Goal: Information Seeking & Learning: Learn about a topic

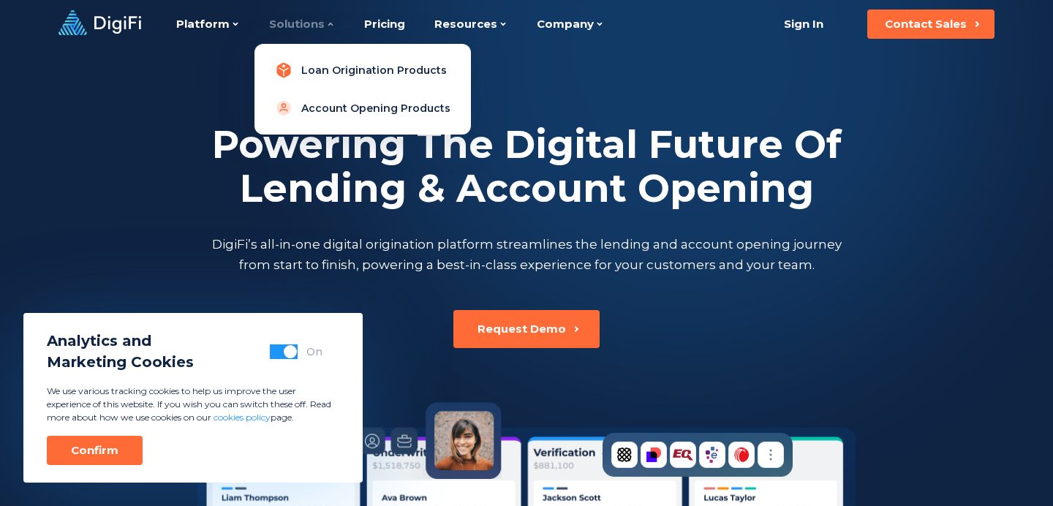
click at [344, 77] on link "Loan Origination Products" at bounding box center [362, 70] width 193 height 29
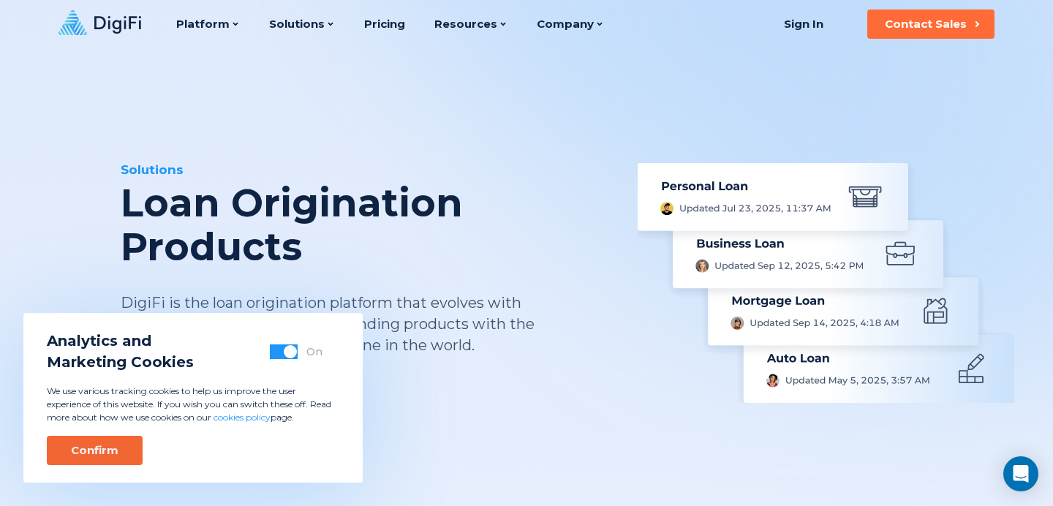
click at [92, 447] on div "Confirm" at bounding box center [95, 450] width 48 height 15
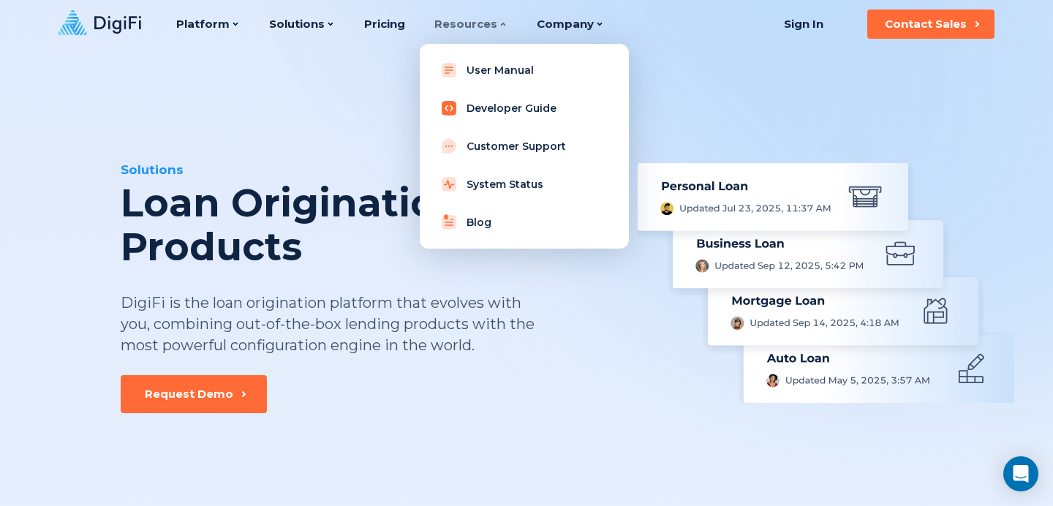
click at [472, 100] on link "Developer Guide" at bounding box center [524, 108] width 186 height 29
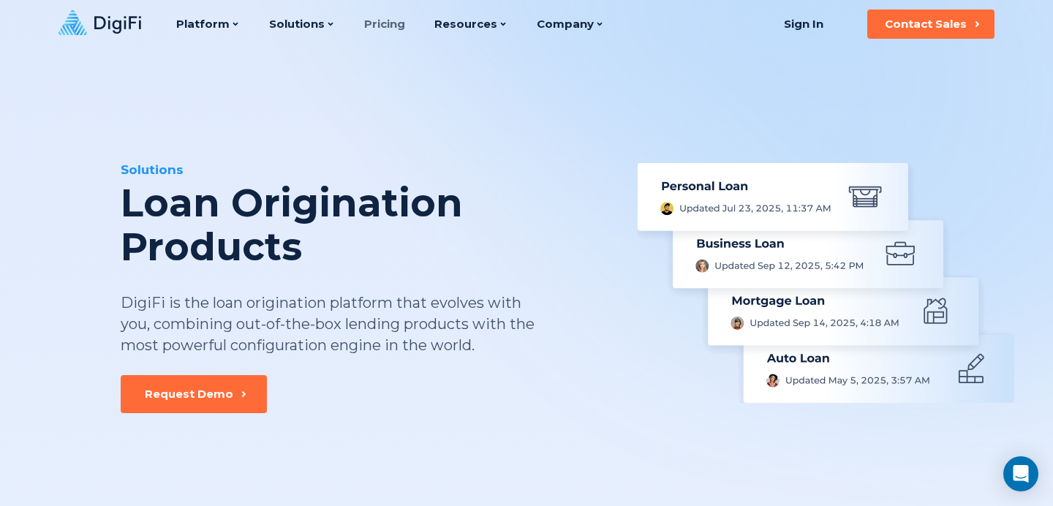
click at [376, 22] on link "Pricing" at bounding box center [384, 24] width 41 height 48
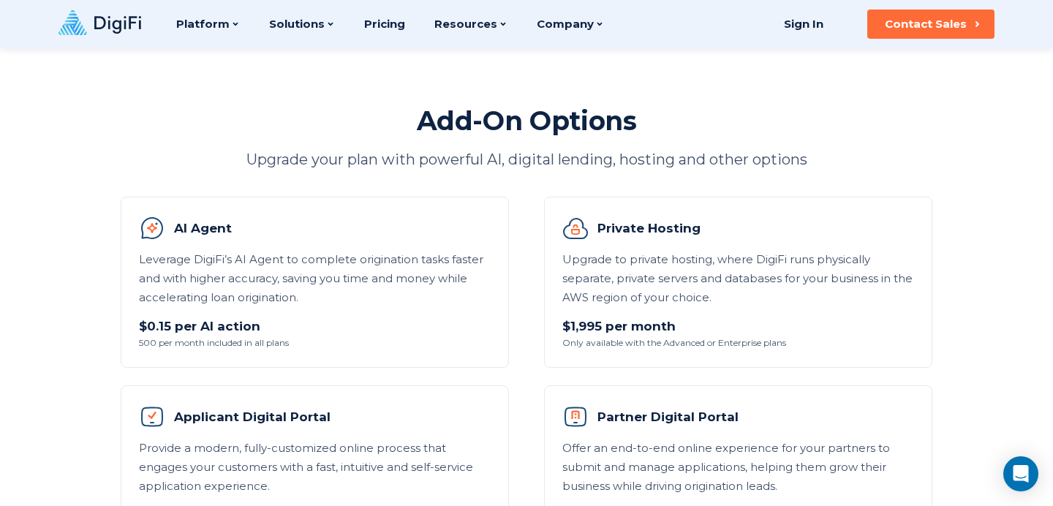
scroll to position [769, 0]
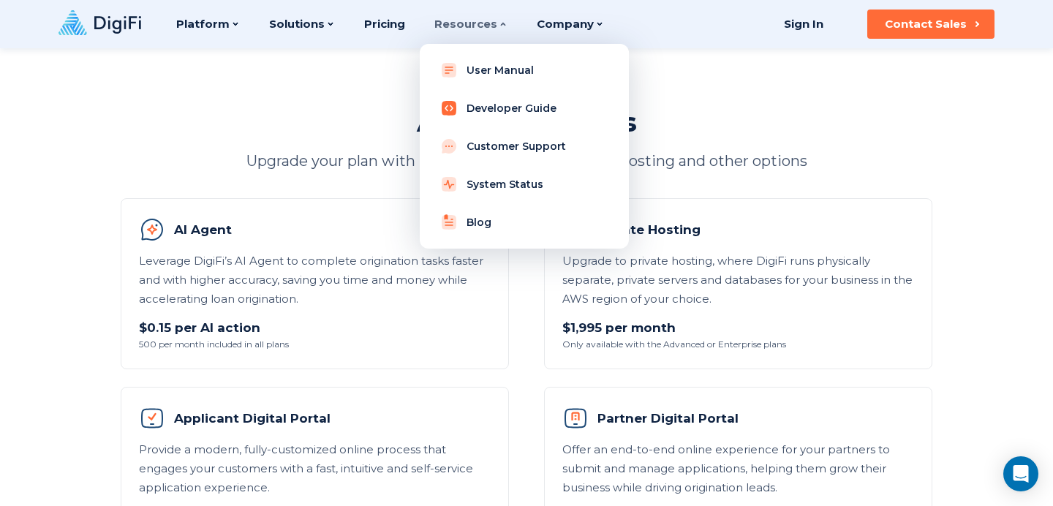
click at [479, 102] on link "Developer Guide" at bounding box center [524, 108] width 186 height 29
